Goal: Transaction & Acquisition: Purchase product/service

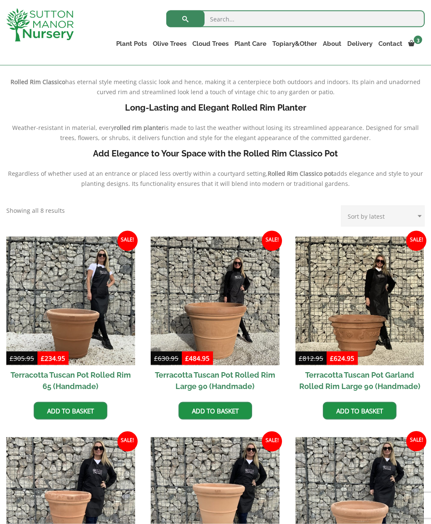
scroll to position [213, 0]
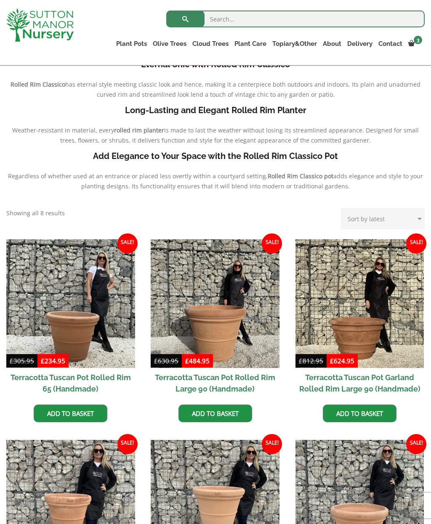
click at [0, 0] on link "Gnarled Olive Tree J728" at bounding box center [0, 0] width 0 height 0
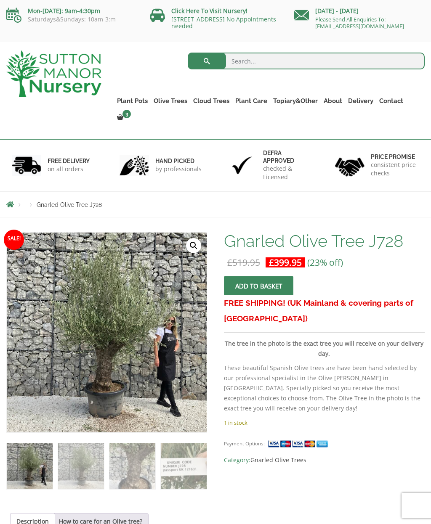
click at [379, 161] on p "consistent price checks" at bounding box center [394, 169] width 48 height 17
click at [0, 0] on link "The Capri Pots" at bounding box center [0, 0] width 0 height 0
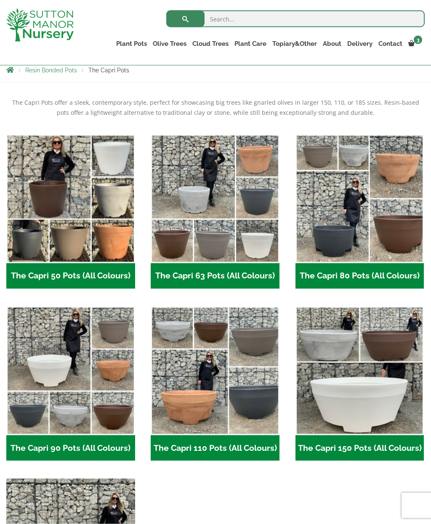
scroll to position [159, 0]
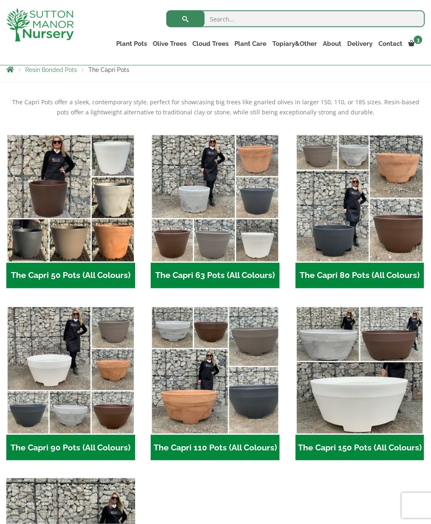
click at [383, 244] on img "Visit product category The Capri 80 Pots (All Colours)" at bounding box center [359, 198] width 129 height 129
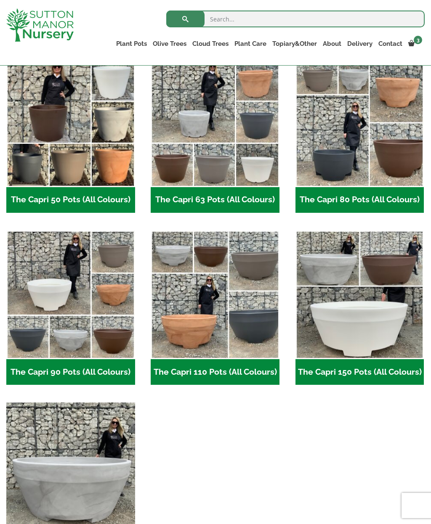
scroll to position [233, 0]
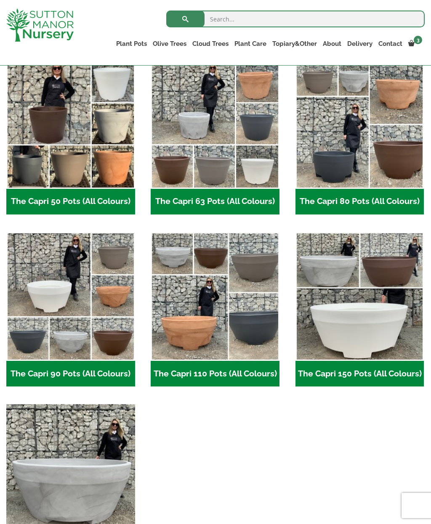
click at [230, 343] on img "Visit product category The Capri 110 Pots (All Colours)" at bounding box center [215, 296] width 129 height 129
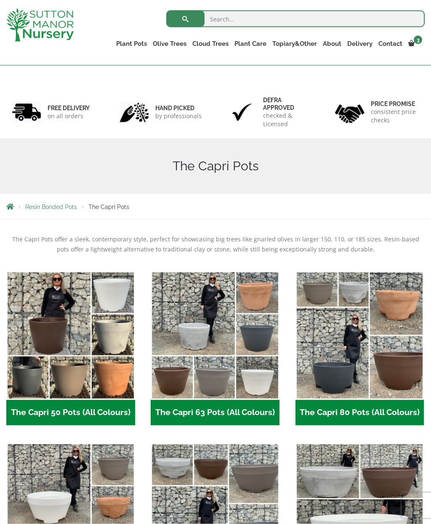
scroll to position [0, 0]
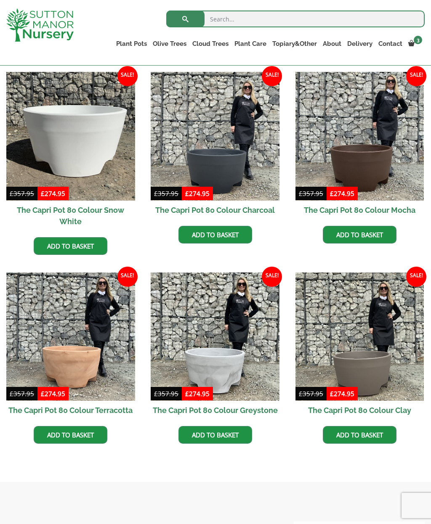
scroll to position [215, 0]
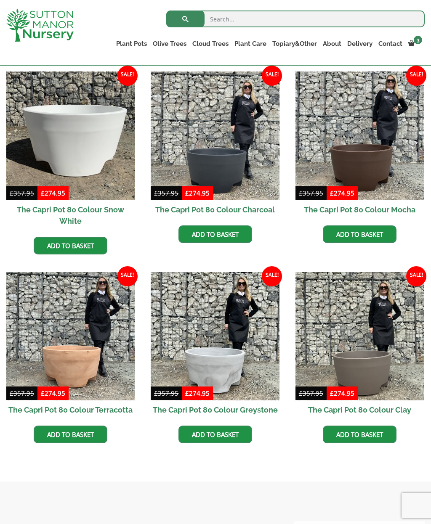
click at [371, 364] on img at bounding box center [359, 336] width 129 height 129
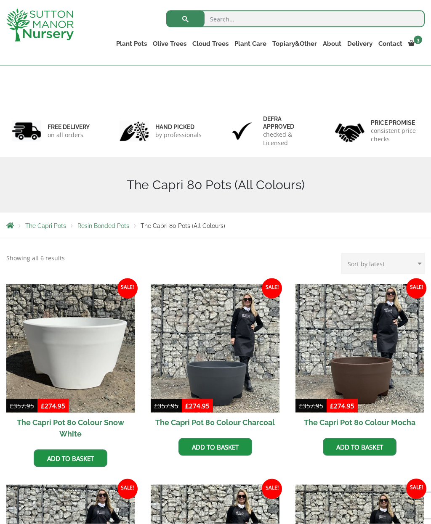
scroll to position [0, 0]
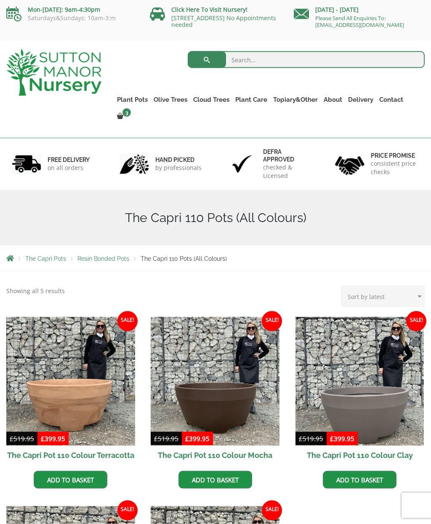
scroll to position [2, 0]
click at [93, 401] on img at bounding box center [70, 381] width 129 height 129
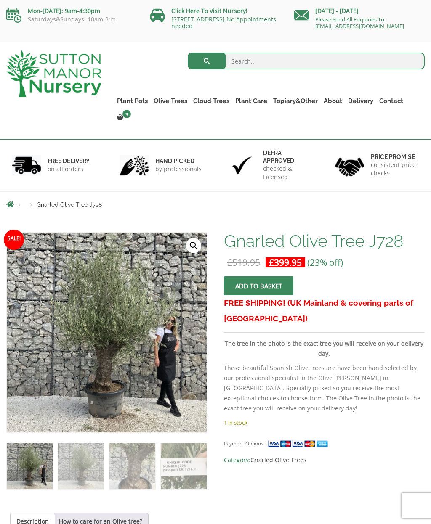
click at [0, 0] on link "Fibre Clay Pots" at bounding box center [0, 0] width 0 height 0
click at [0, 0] on link "Shallow Bowl Grande" at bounding box center [0, 0] width 0 height 0
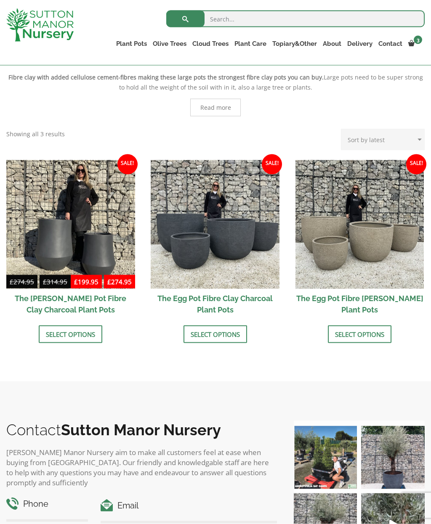
scroll to position [184, 0]
click at [222, 335] on link "Select options" at bounding box center [214, 334] width 63 height 18
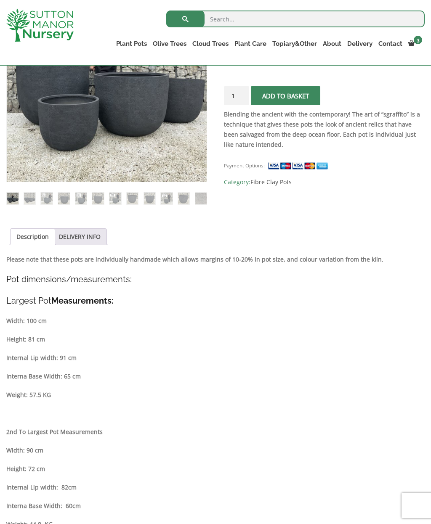
scroll to position [222, 0]
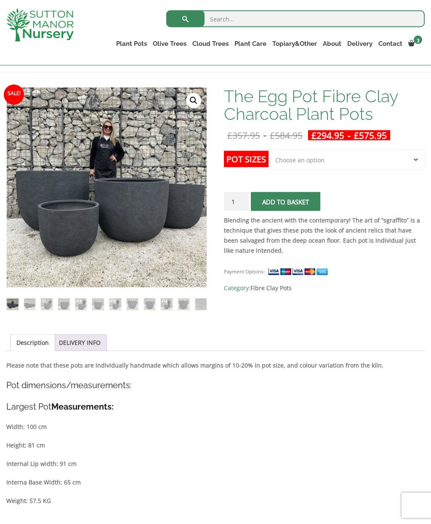
scroll to position [114, 0]
click at [398, 161] on select "Choose an option Click here to buy the 5th To Largest Pot In The Picture Click …" at bounding box center [346, 159] width 156 height 21
select select "Click here to buy the 3rd To Largest Pot In The Picture"
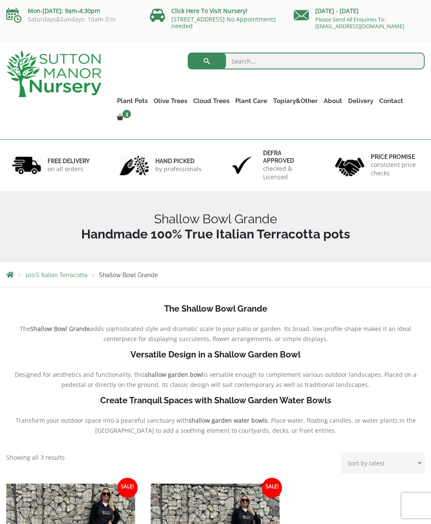
click at [0, 0] on link "The Atlantis Pots" at bounding box center [0, 0] width 0 height 0
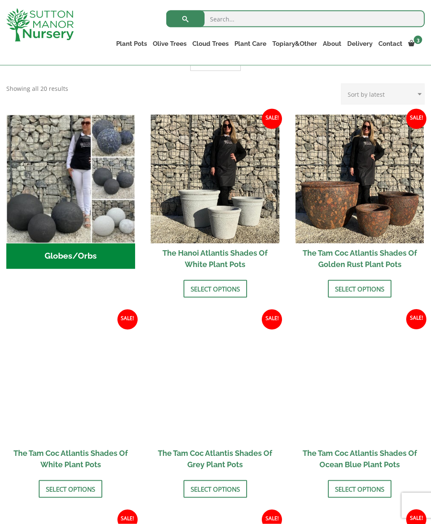
scroll to position [243, 0]
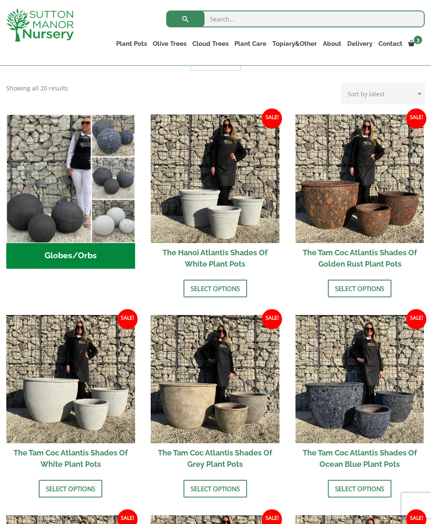
click at [85, 410] on img at bounding box center [70, 379] width 129 height 129
click at [142, 34] on ul "Plant Pots Resin Bonded Pots The Amalfi Pots The Milan Pots The Capri Pots The …" at bounding box center [268, 45] width 311 height 23
click at [228, 21] on input "search" at bounding box center [295, 19] width 258 height 17
type input "Amalfi"
click at [185, 19] on button "submit" at bounding box center [185, 19] width 38 height 17
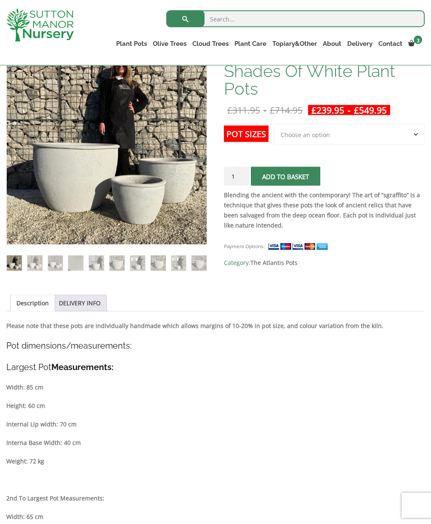
scroll to position [60, 0]
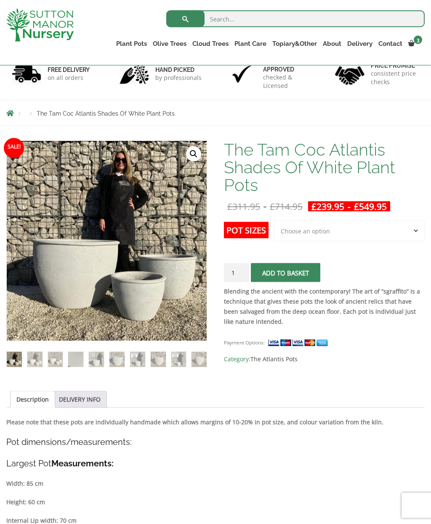
click at [403, 229] on select "Choose an option 3rd to Largest Pot In The Picture 2nd to Largest Pot In The Pi…" at bounding box center [349, 230] width 151 height 21
select select "Largest pot In The Picture"
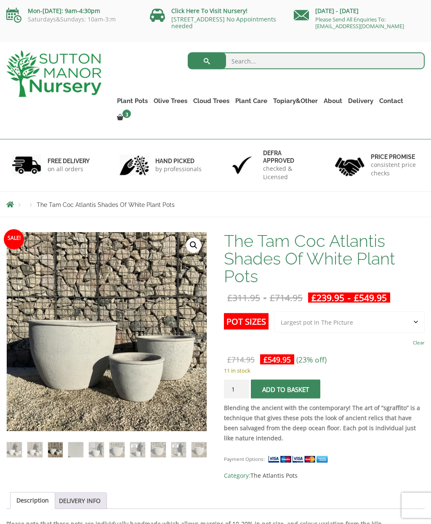
scroll to position [0, 0]
click at [130, 442] on li at bounding box center [138, 450] width 16 height 16
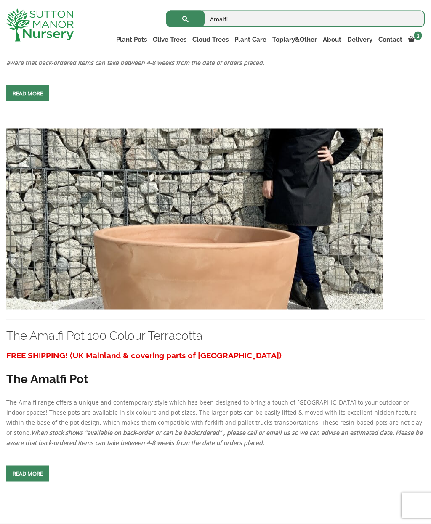
scroll to position [883, 0]
click at [161, 342] on link "The Amalfi Pot 100 Colour Terracotta" at bounding box center [104, 335] width 196 height 14
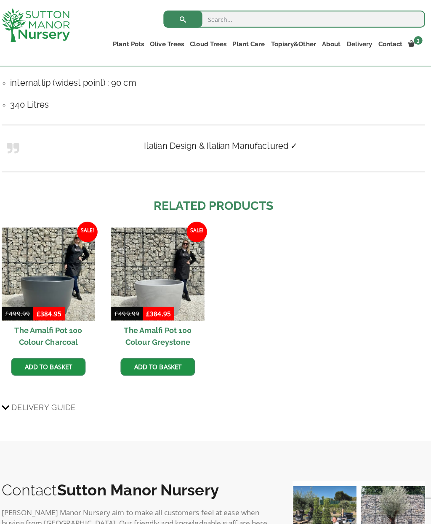
scroll to position [639, 0]
click at [169, 280] on img at bounding box center [160, 271] width 92 height 92
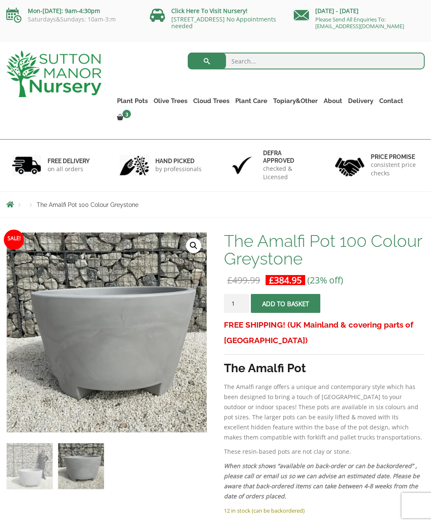
click at [307, 294] on button "Add to basket" at bounding box center [285, 303] width 69 height 19
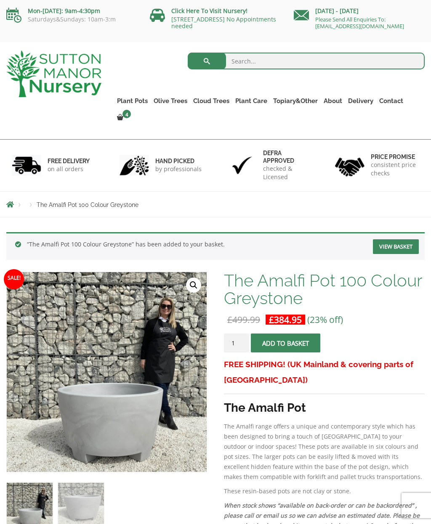
click at [0, 0] on link "View cart" at bounding box center [0, 0] width 0 height 0
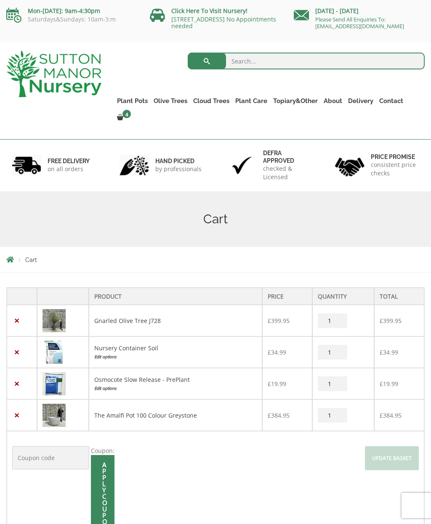
click at [18, 348] on link "×" at bounding box center [16, 352] width 9 height 9
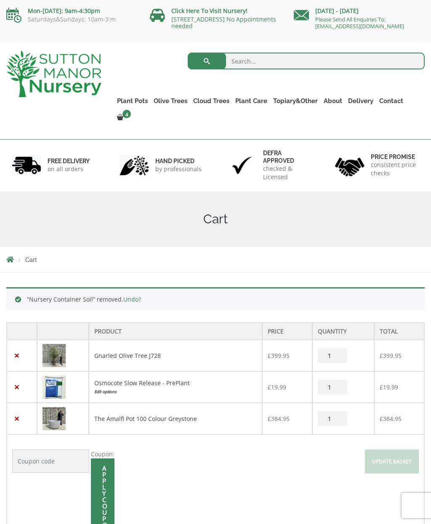
click at [0, 0] on link "Care Packages" at bounding box center [0, 0] width 0 height 0
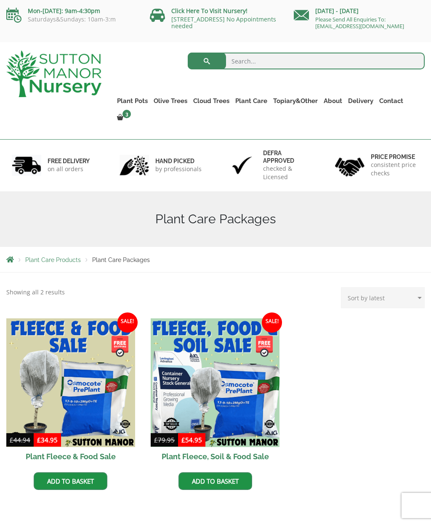
click at [0, 0] on link "Gnarled Olive Trees" at bounding box center [0, 0] width 0 height 0
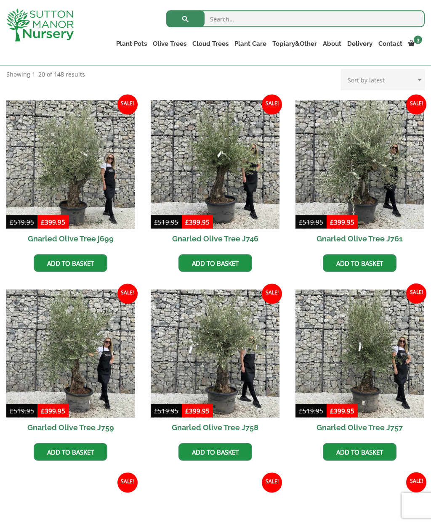
scroll to position [141, 0]
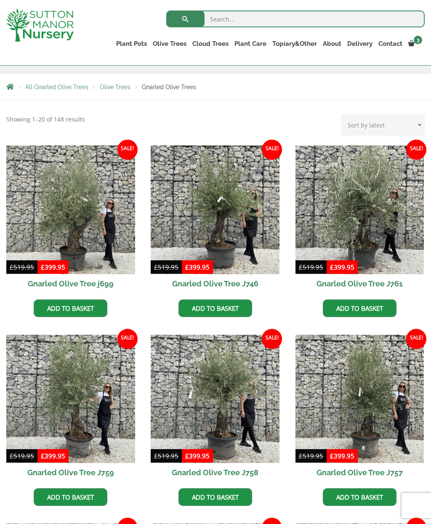
click at [87, 397] on img at bounding box center [70, 399] width 129 height 129
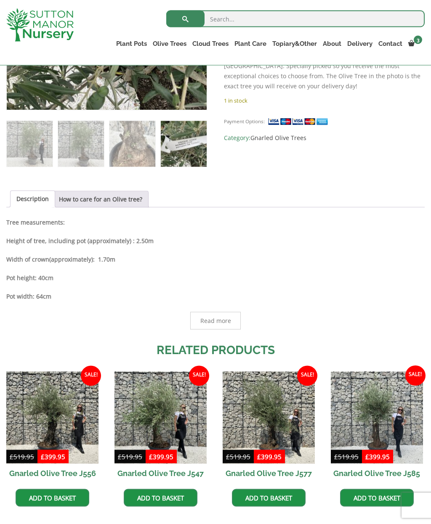
scroll to position [290, 0]
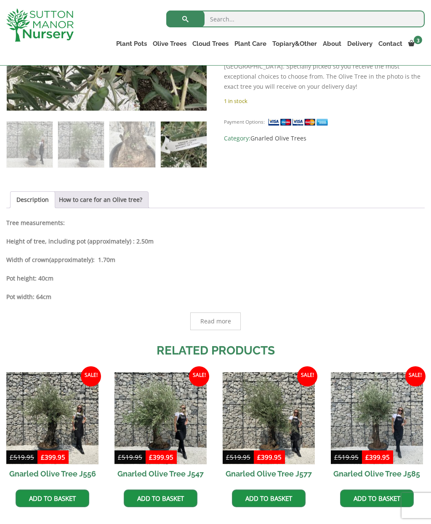
click at [77, 440] on img at bounding box center [52, 418] width 92 height 92
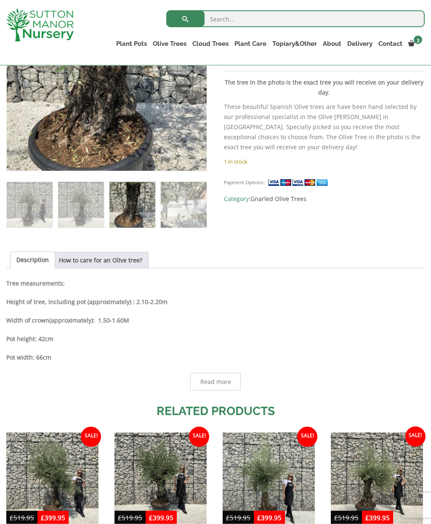
scroll to position [230, 0]
click at [175, 480] on img at bounding box center [160, 478] width 92 height 92
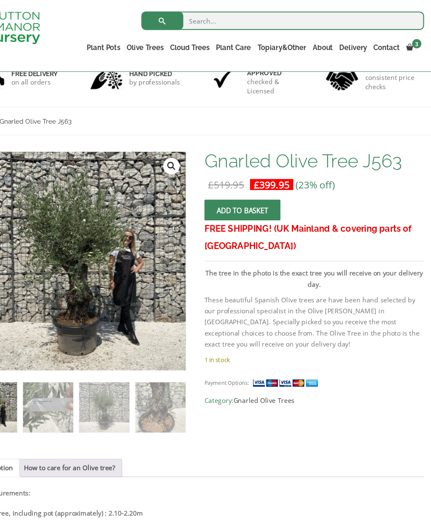
scroll to position [62, 0]
click at [258, 192] on span "submit" at bounding box center [258, 192] width 0 height 0
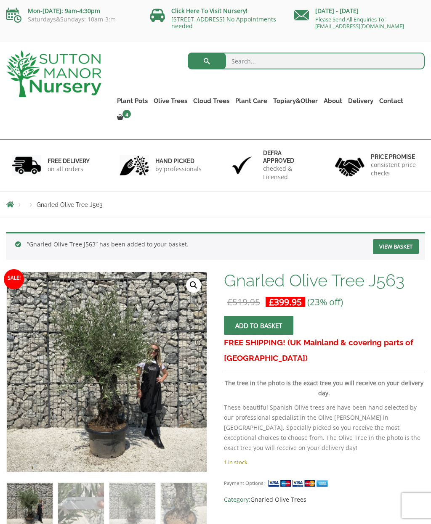
click at [0, 0] on link "Potting Service" at bounding box center [0, 0] width 0 height 0
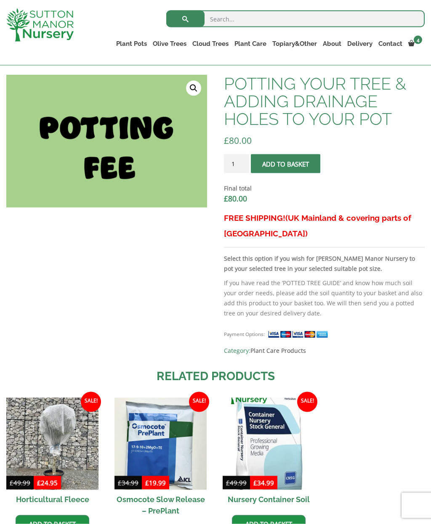
scroll to position [260, 0]
click at [298, 163] on button "Add to basket" at bounding box center [285, 163] width 69 height 19
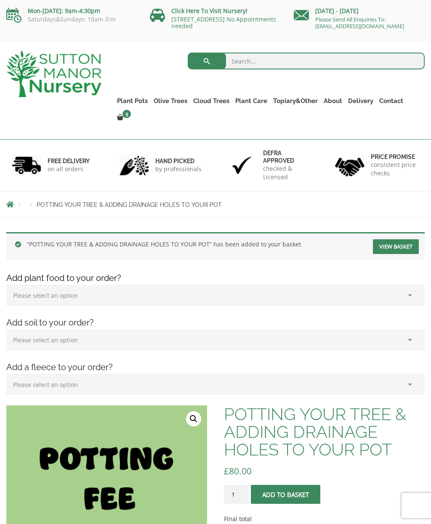
click at [0, 0] on link "Acers" at bounding box center [0, 0] width 0 height 0
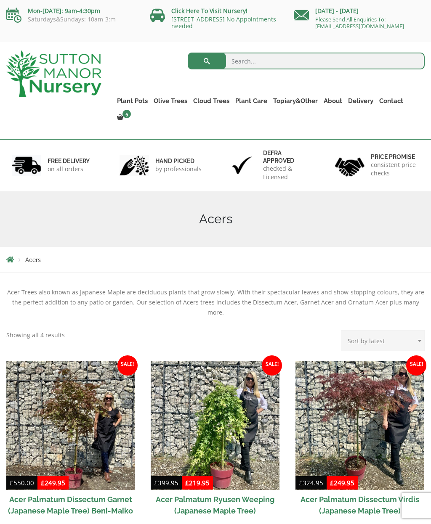
click at [0, 0] on link "Ilex Crenata" at bounding box center [0, 0] width 0 height 0
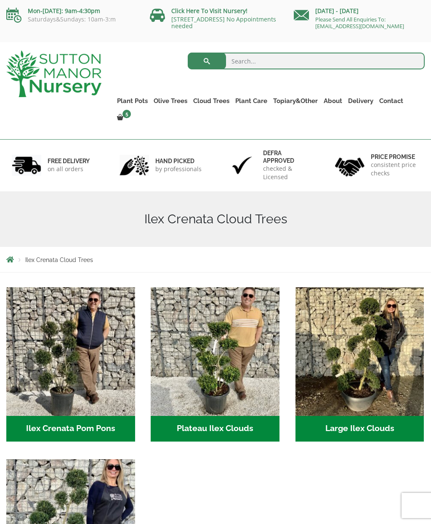
click at [0, 0] on link "Castlewellan (Cupressus)" at bounding box center [0, 0] width 0 height 0
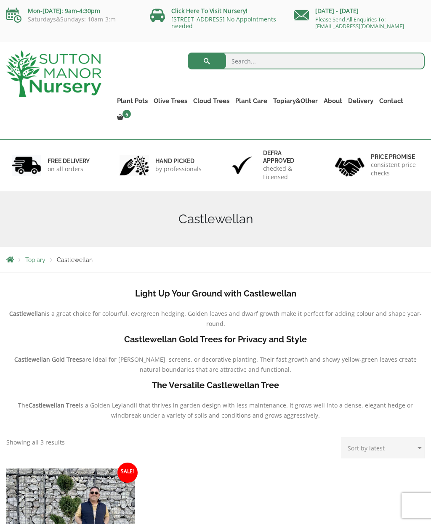
click at [0, 0] on link "Red Robins" at bounding box center [0, 0] width 0 height 0
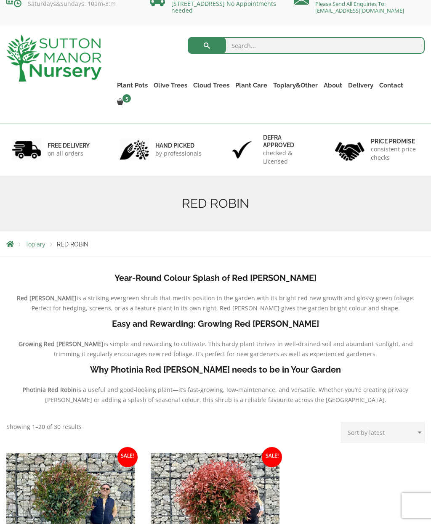
scroll to position [4, 0]
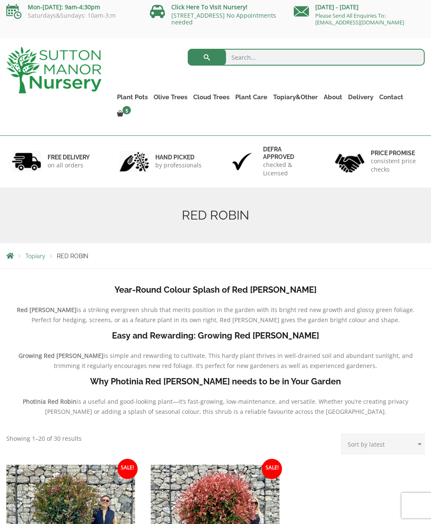
click at [0, 0] on link "Taxus Baccata (Yew)" at bounding box center [0, 0] width 0 height 0
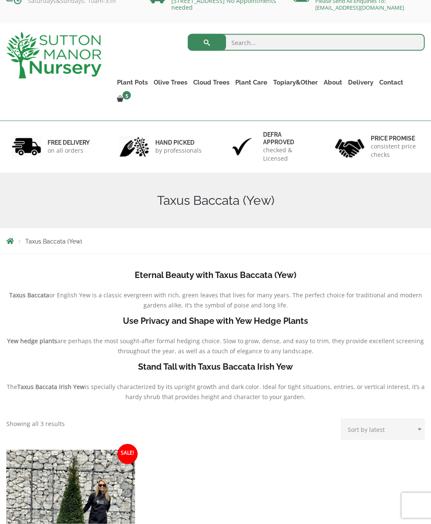
scroll to position [18, 0]
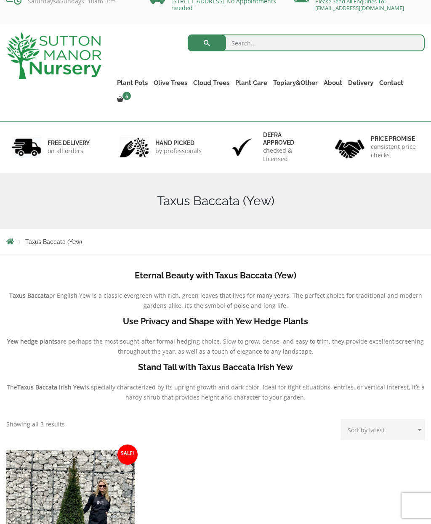
click at [0, 0] on link "Bay Trees (Laurus Nobilis)" at bounding box center [0, 0] width 0 height 0
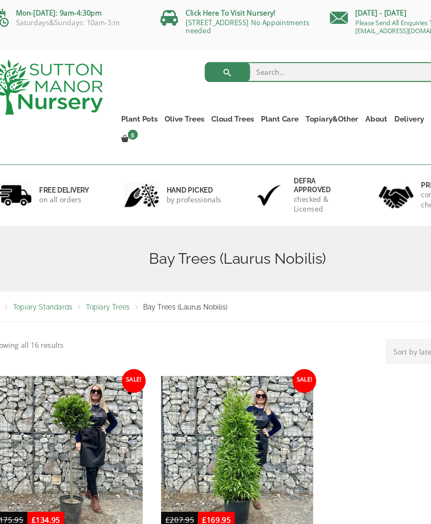
click at [0, 0] on link "Laurus Nobilis Bay Trees" at bounding box center [0, 0] width 0 height 0
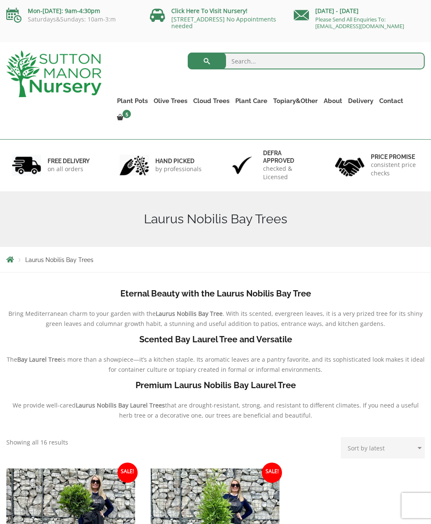
click at [0, 0] on link "Ilex Crenata" at bounding box center [0, 0] width 0 height 0
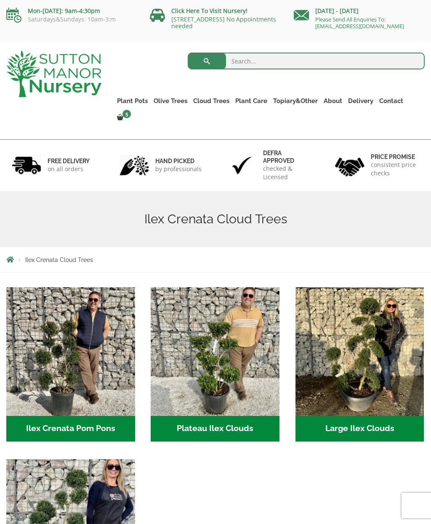
click at [0, 0] on link "Palm Trees" at bounding box center [0, 0] width 0 height 0
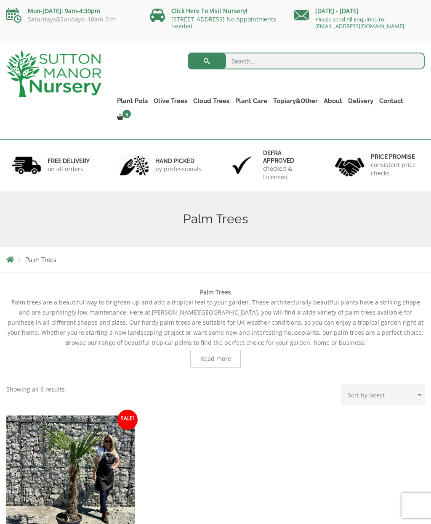
click at [0, 0] on link "Gnarled Olive Trees XXL" at bounding box center [0, 0] width 0 height 0
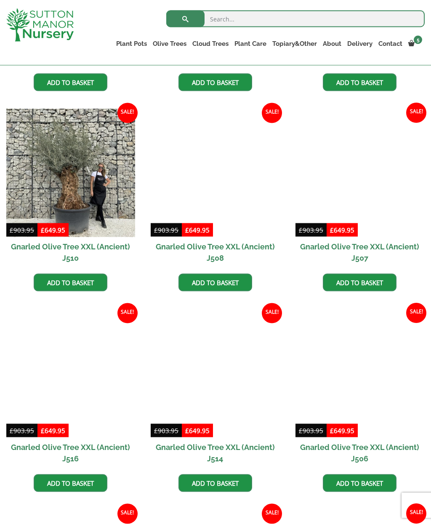
scroll to position [779, 0]
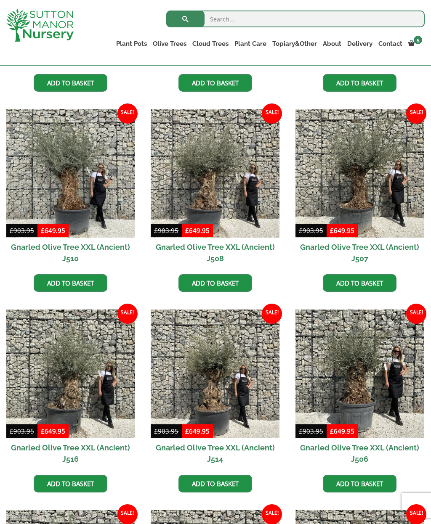
click at [378, 191] on img at bounding box center [359, 173] width 129 height 129
